Goal: Register for event/course

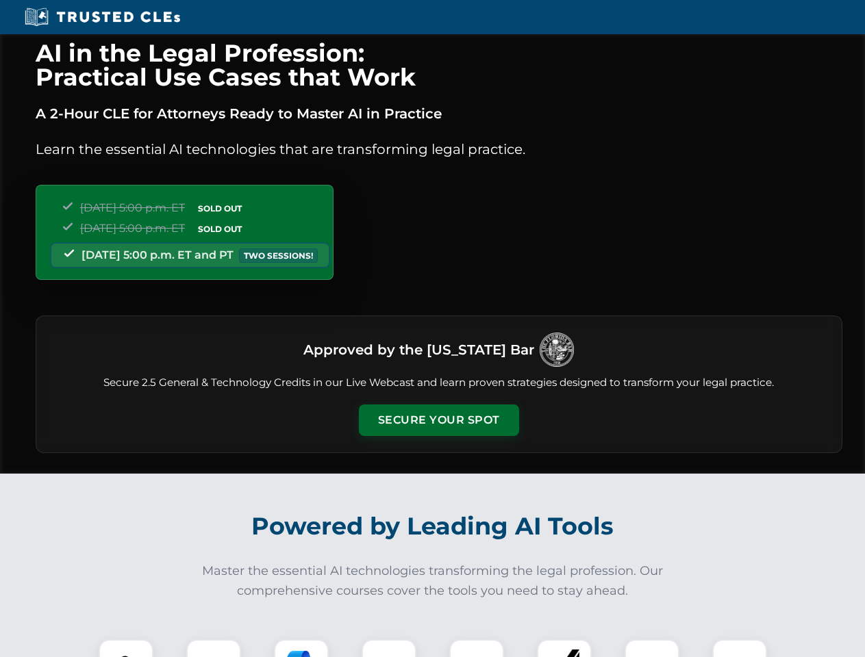
click at [438, 420] on button "Secure Your Spot" at bounding box center [439, 420] width 160 height 31
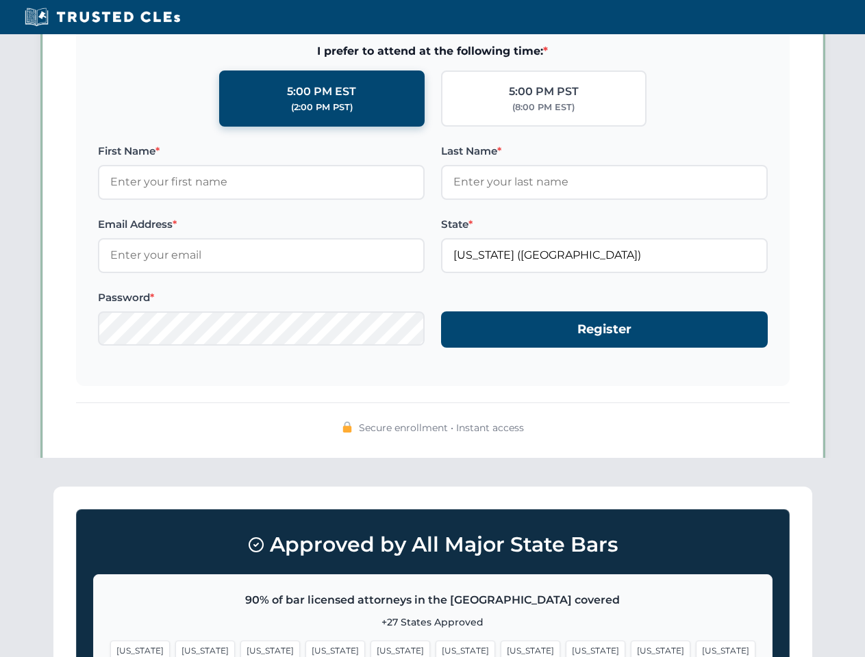
click at [501, 648] on span "[US_STATE]" at bounding box center [531, 651] width 60 height 20
click at [631, 648] on span "[US_STATE]" at bounding box center [661, 651] width 60 height 20
